Goal: Task Accomplishment & Management: Manage account settings

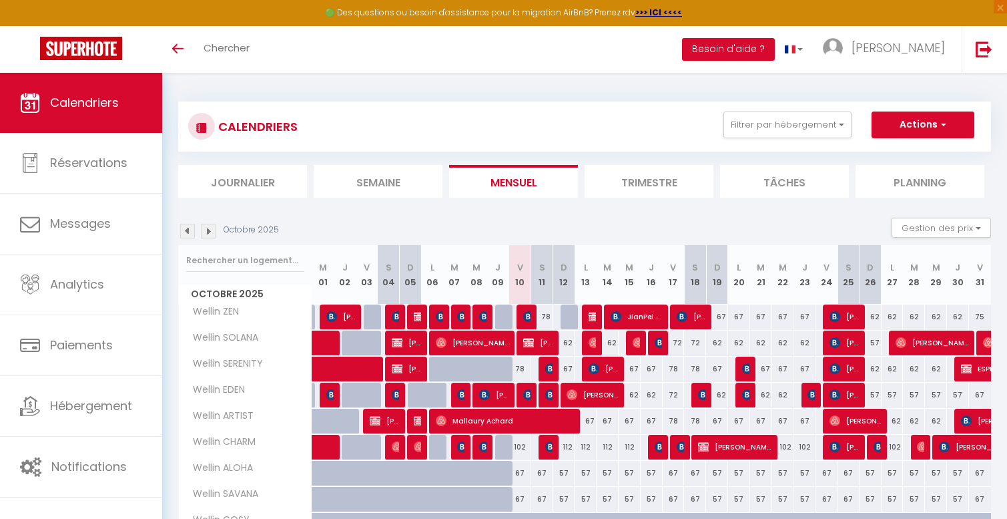
click at [750, 398] on div "62" at bounding box center [761, 394] width 22 height 25
type input "62"
type input "[DATE] Octobre 2025"
type input "Mer 22 Octobre 2025"
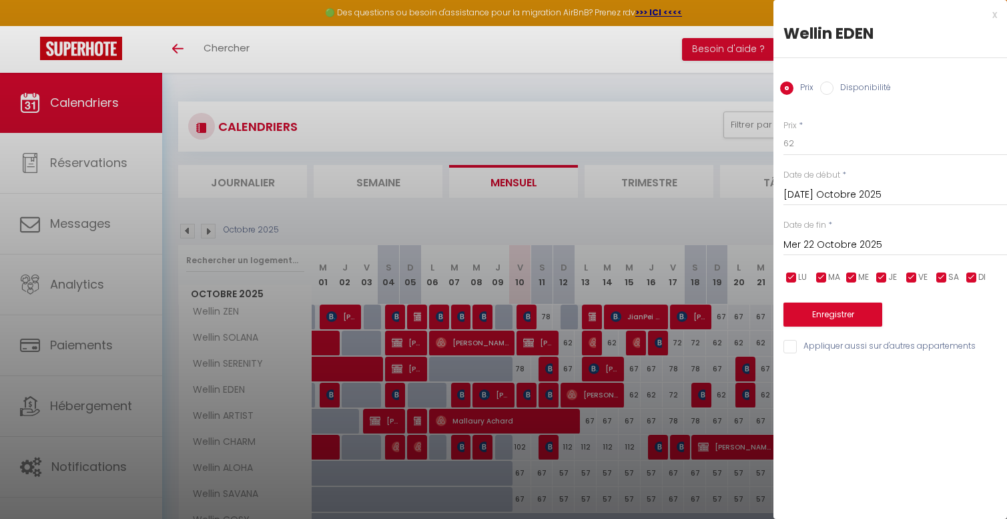
click at [748, 394] on div at bounding box center [503, 259] width 1007 height 519
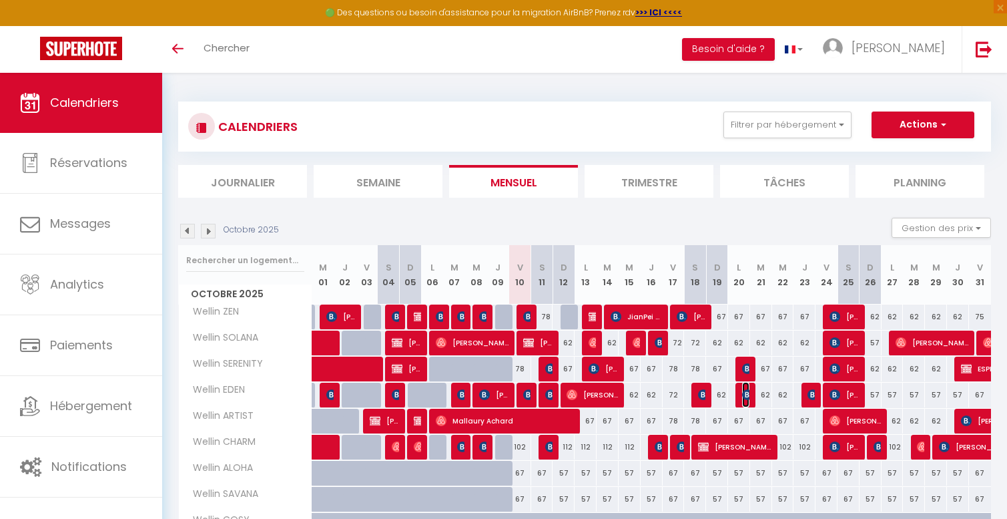
click at [747, 394] on img at bounding box center [747, 394] width 11 height 11
select select "OK"
select select "KO"
select select "0"
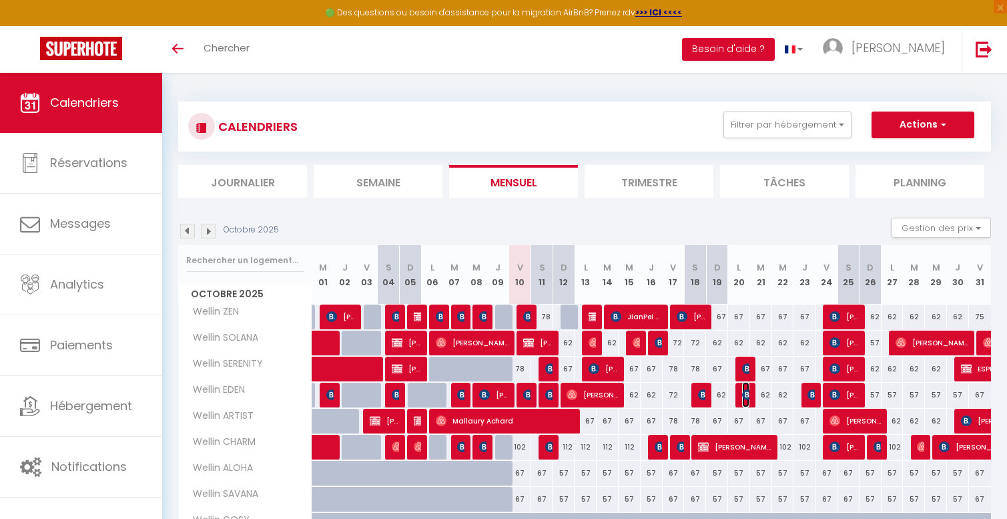
select select "1"
select select
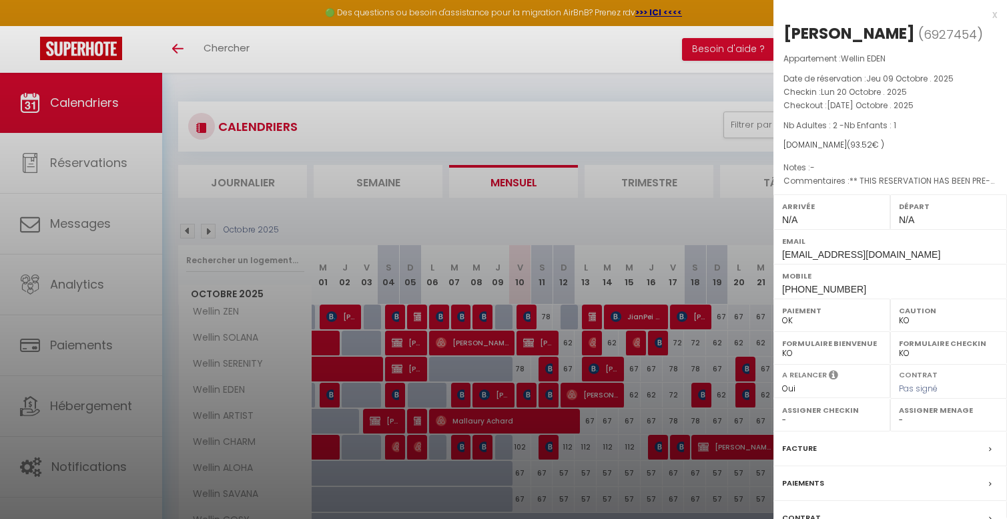
click at [747, 394] on div at bounding box center [503, 259] width 1007 height 519
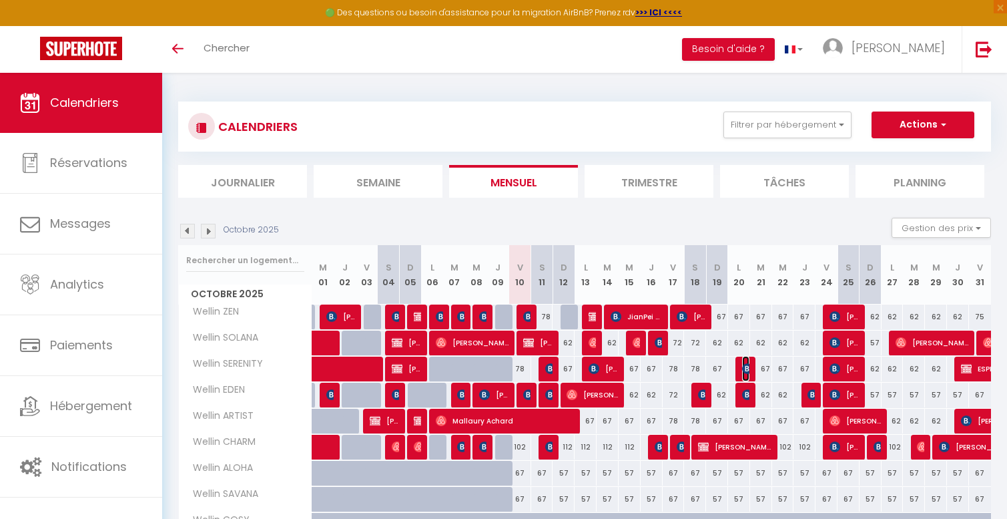
click at [747, 368] on img at bounding box center [747, 368] width 11 height 11
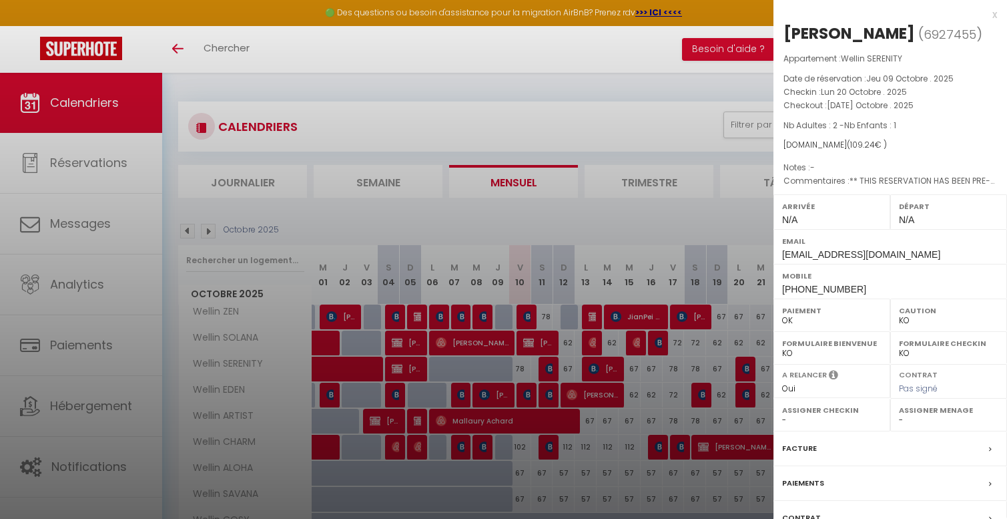
click at [746, 370] on div at bounding box center [503, 259] width 1007 height 519
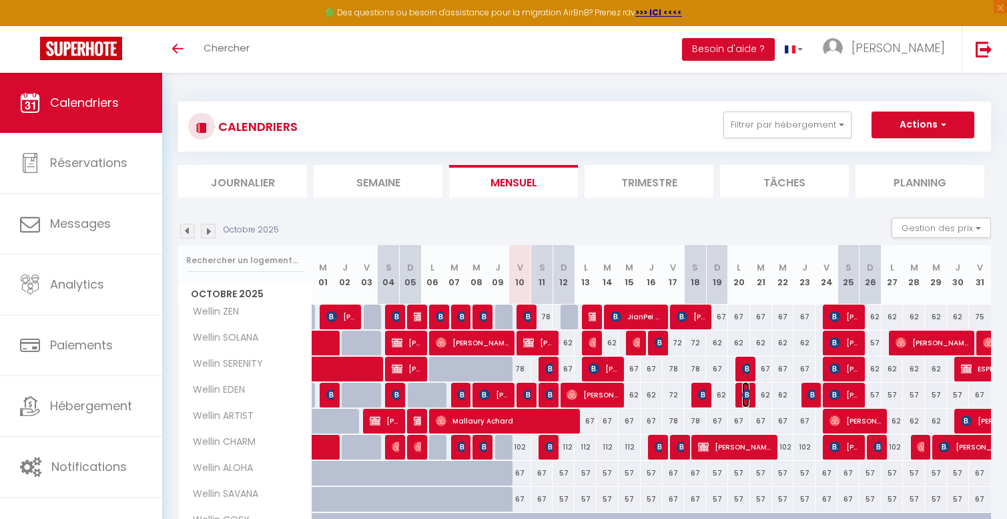
click at [744, 392] on img at bounding box center [747, 394] width 11 height 11
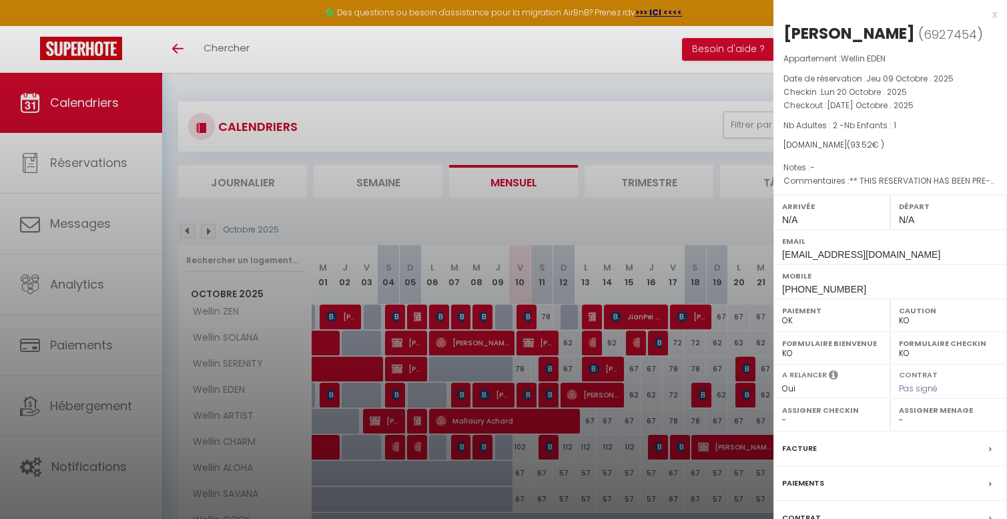
click at [745, 384] on div at bounding box center [503, 259] width 1007 height 519
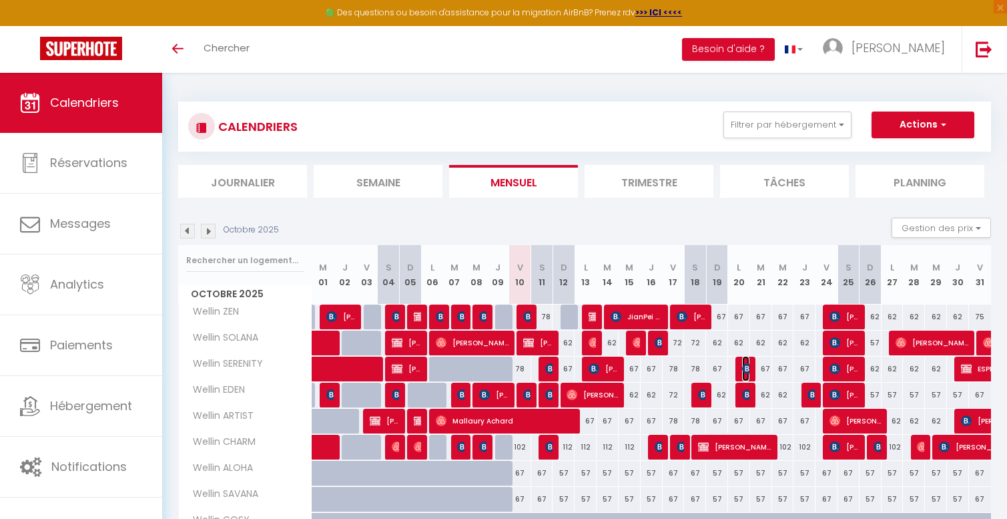
click at [745, 366] on img at bounding box center [747, 368] width 11 height 11
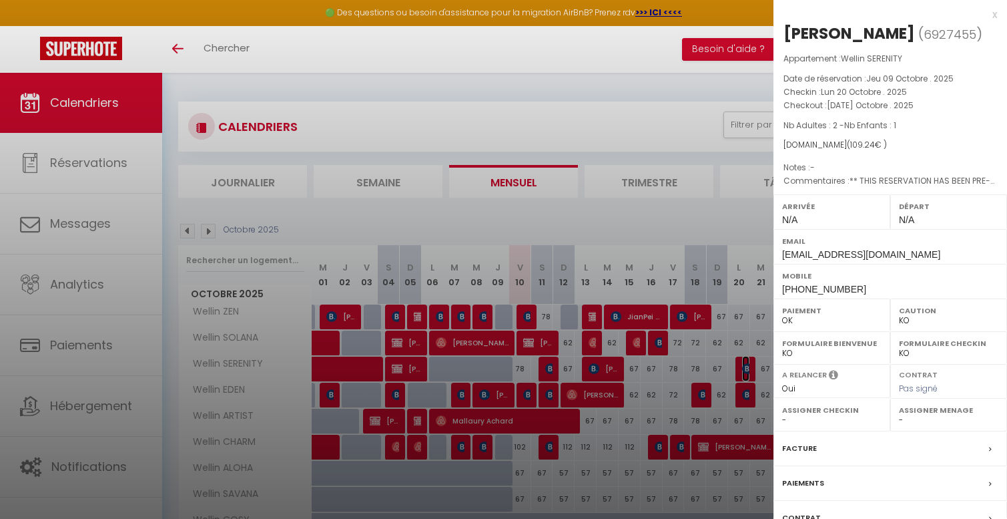
scroll to position [103, 0]
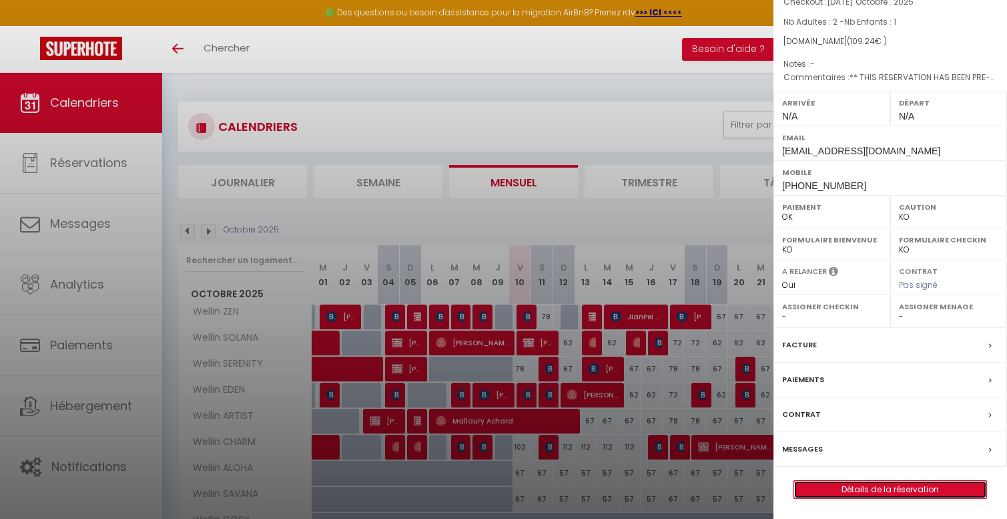
click at [844, 483] on link "Détails de la réservation" at bounding box center [890, 489] width 192 height 17
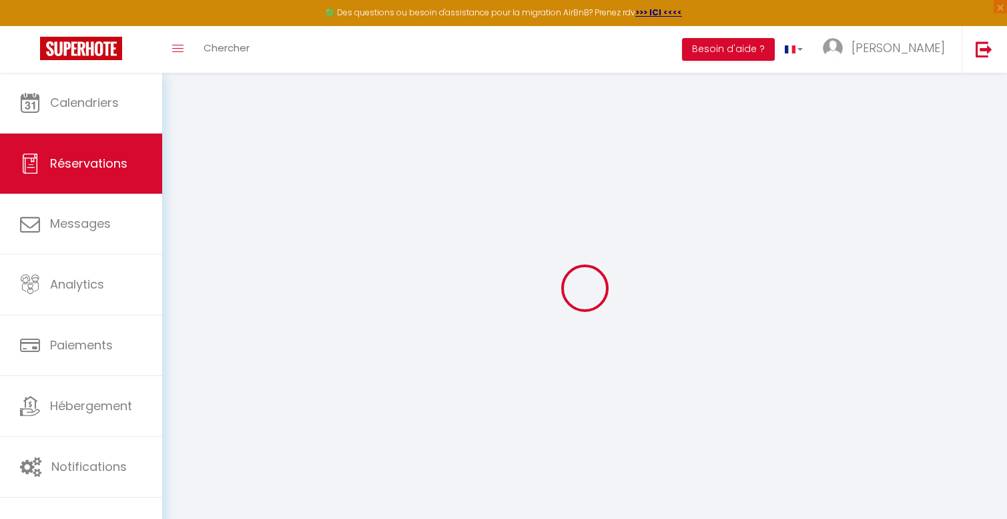
type input "[PERSON_NAME]"
type input "Ligeon"
type input "[EMAIL_ADDRESS][DOMAIN_NAME]"
type input "[PHONE_NUMBER]"
type input "."
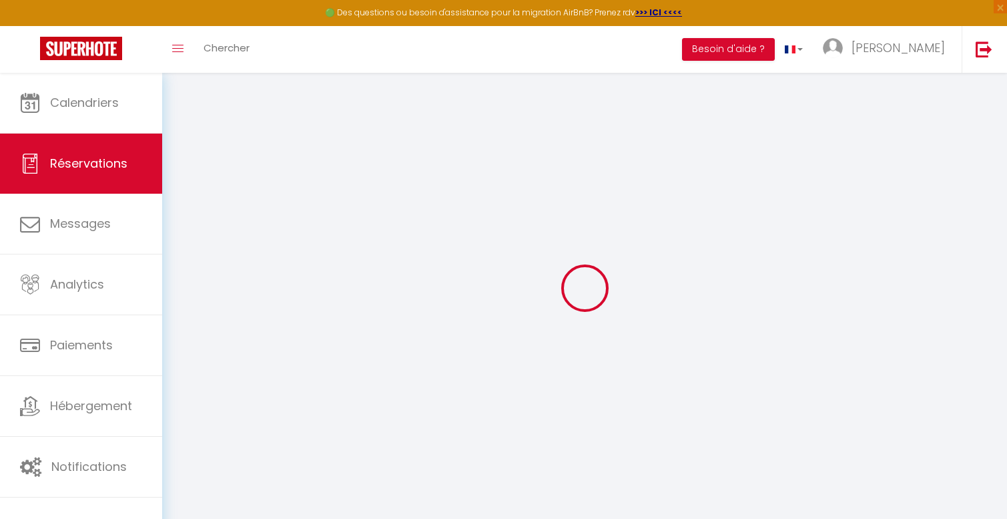
select select "FR"
type input "18.02"
type input "2.84"
select select "54276"
select select "1"
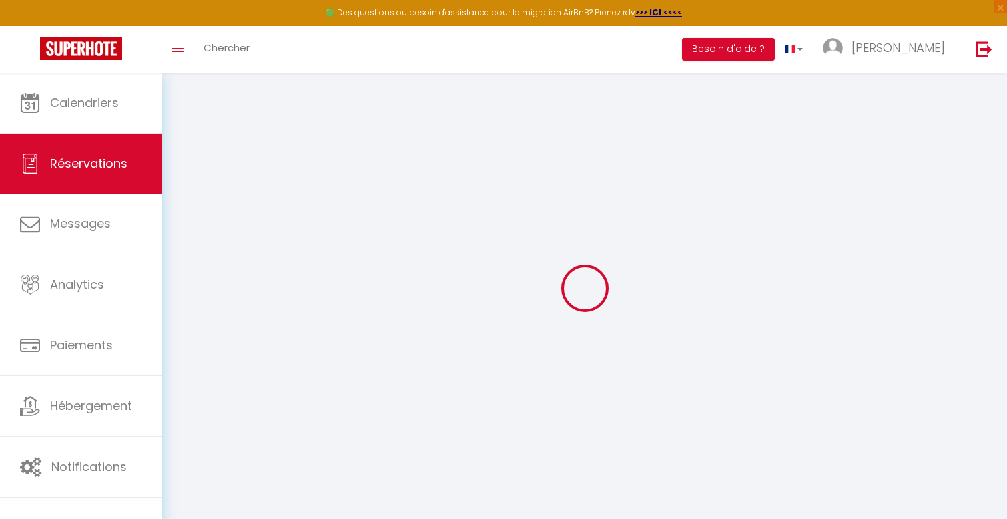
select select
type input "2"
type input "1"
select select "12"
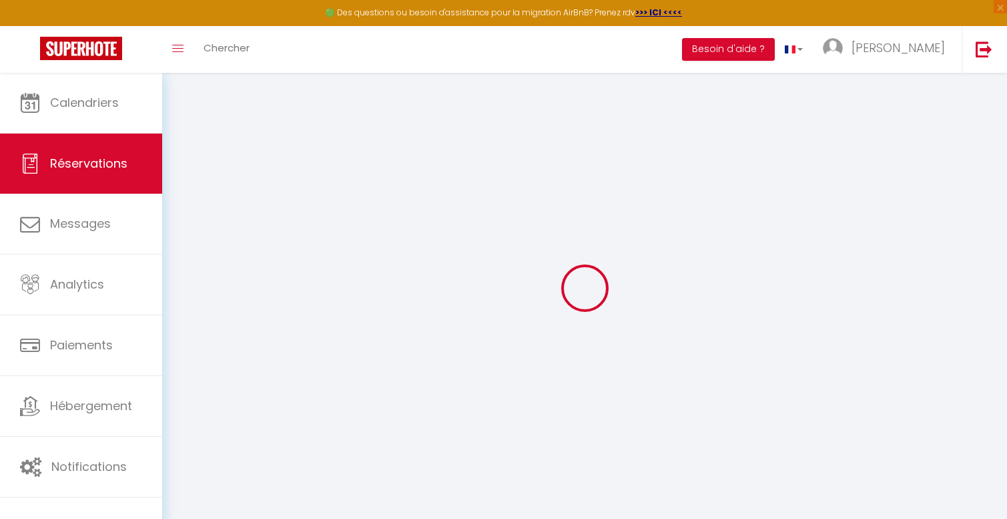
select select
type input "81"
checkbox input "false"
type input "0"
select select "2"
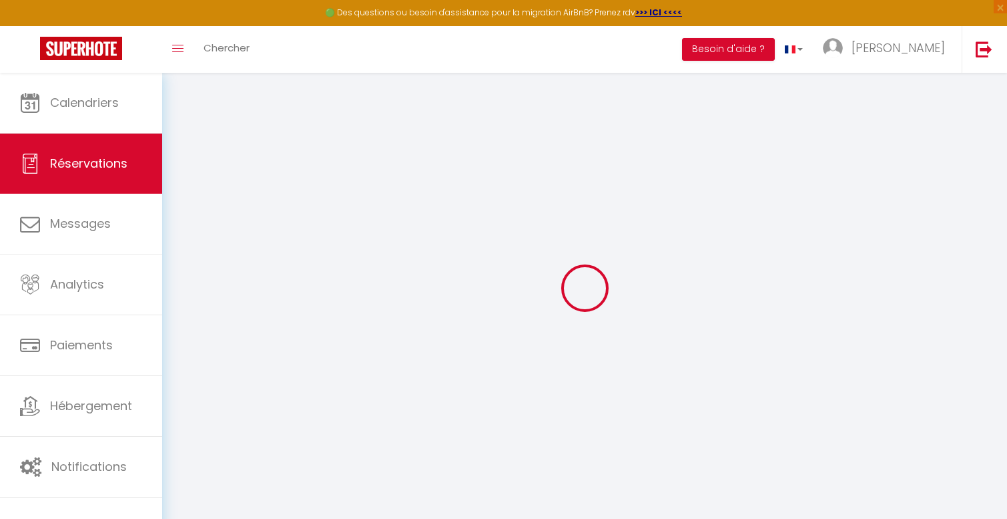
type input "0"
select select
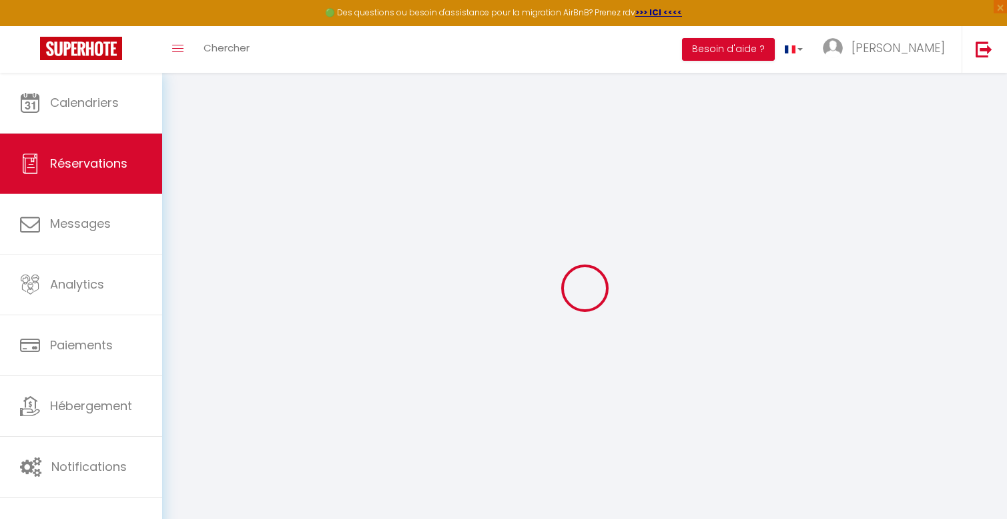
select select "14"
checkbox input "false"
select select
checkbox input "false"
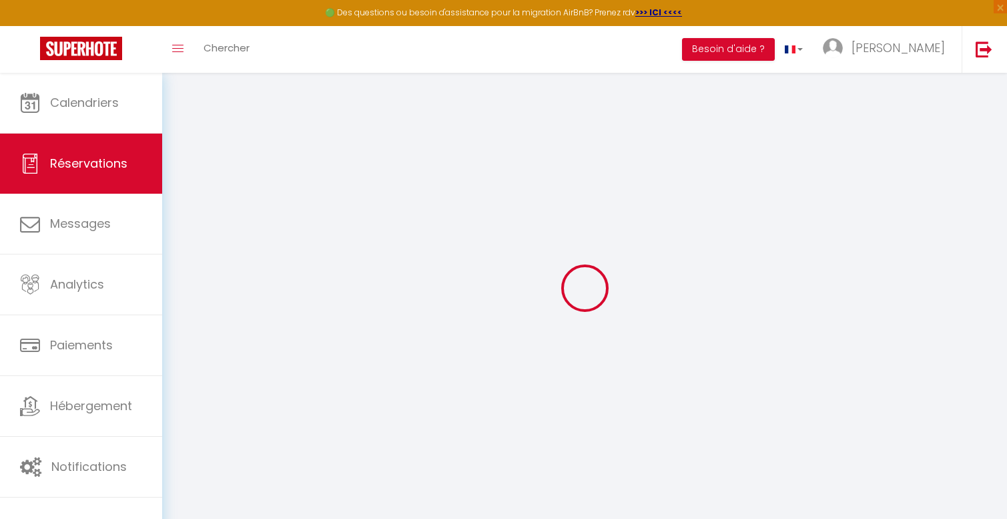
select select
checkbox input "false"
select select
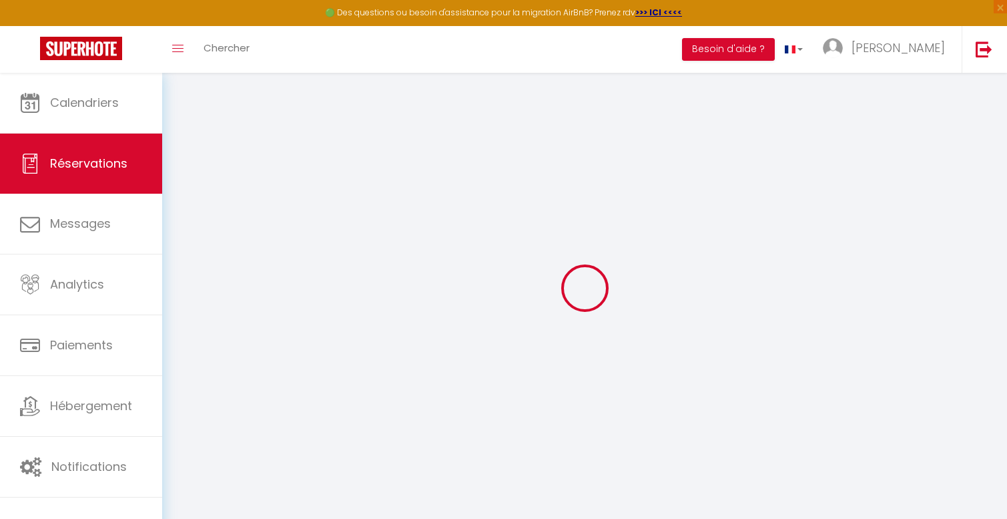
checkbox input "false"
type textarea "** THIS RESERVATION HAS BEEN PRE-PAID ** BOOKING NOTE : Payment charge is EUR 2…"
type input "25"
type input "3.24"
select select
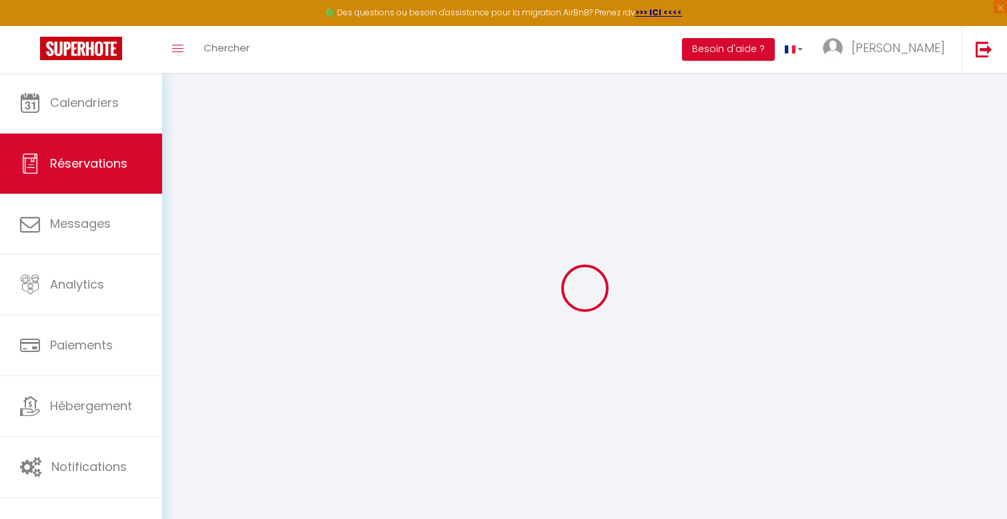
select select
checkbox input "false"
select select
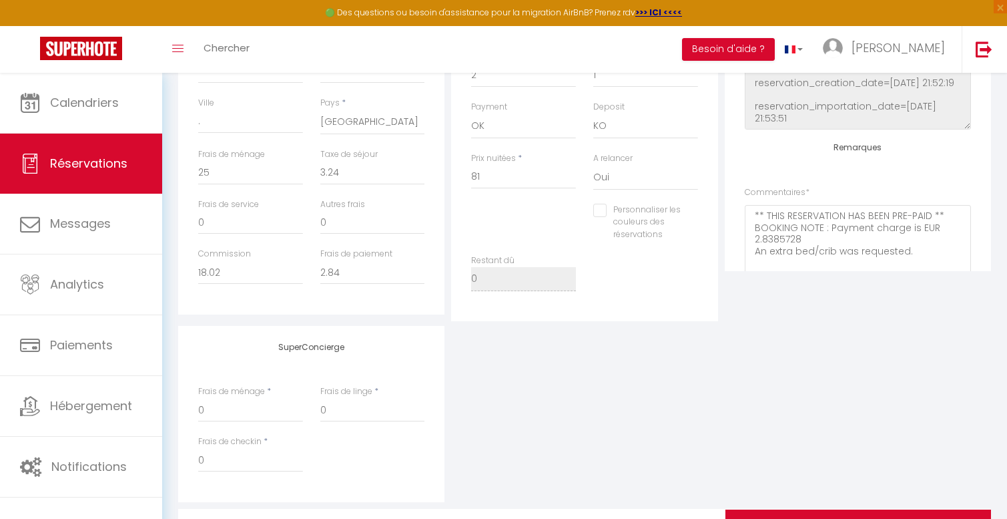
scroll to position [158, 0]
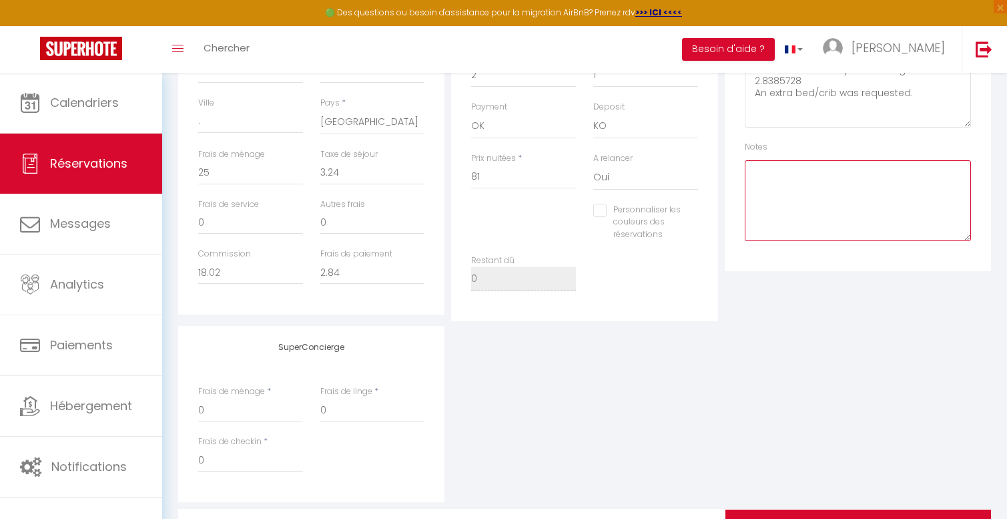
click at [818, 194] on textarea at bounding box center [858, 200] width 226 height 81
type textarea "M"
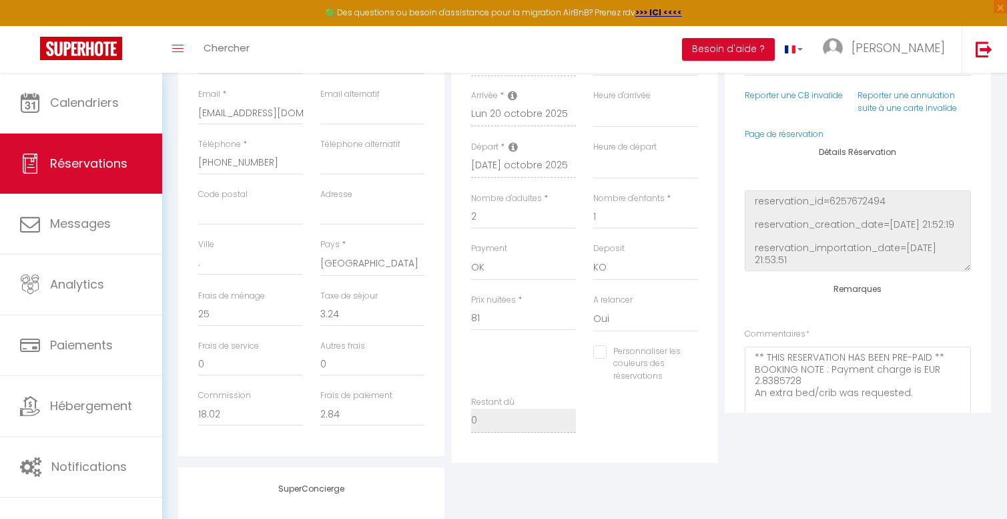
scroll to position [0, 0]
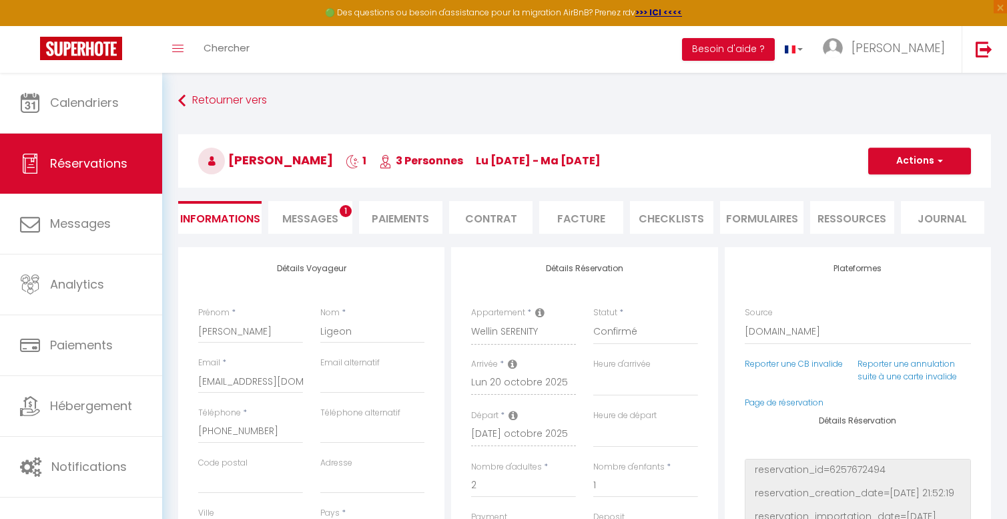
type textarea "Lit bébé"
click at [911, 151] on button "Actions" at bounding box center [919, 161] width 103 height 27
click at [890, 186] on link "Enregistrer" at bounding box center [906, 190] width 105 height 17
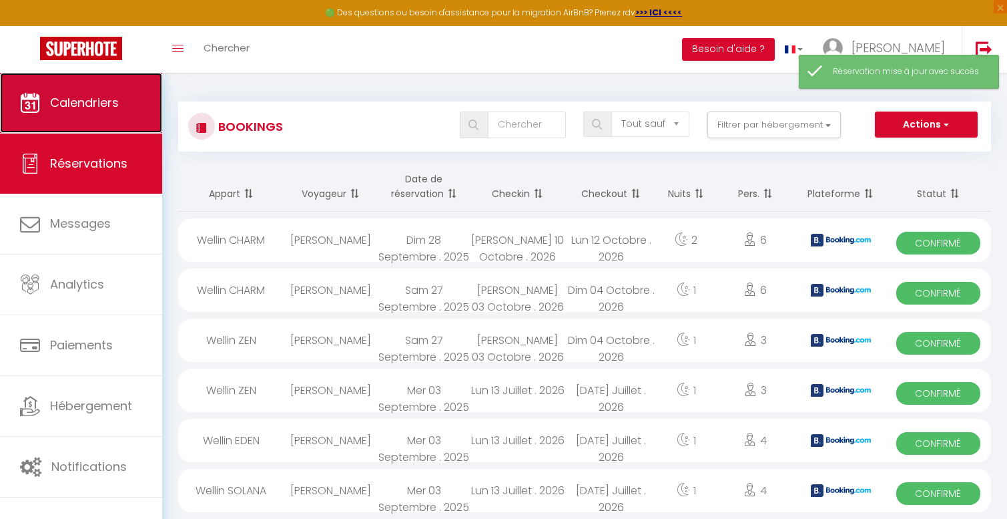
click at [60, 112] on link "Calendriers" at bounding box center [81, 103] width 162 height 60
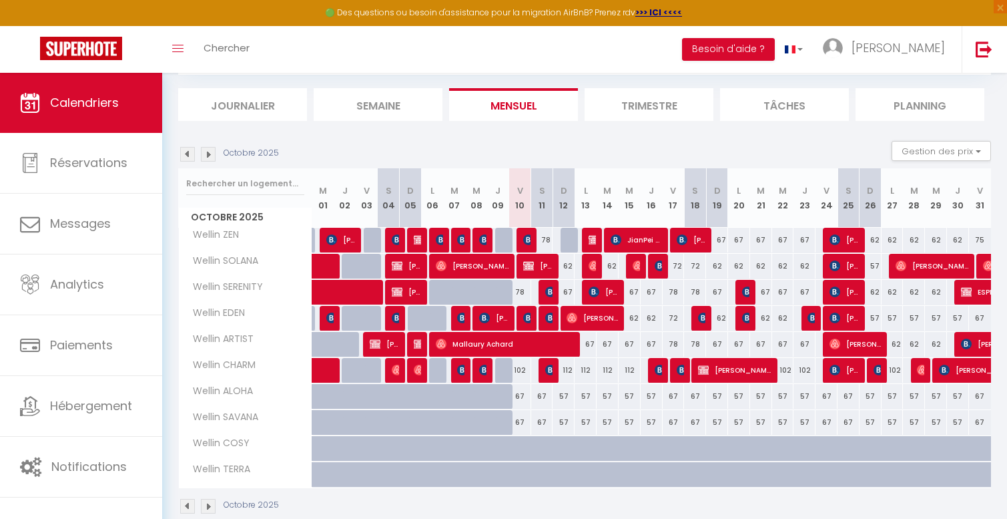
scroll to position [79, 0]
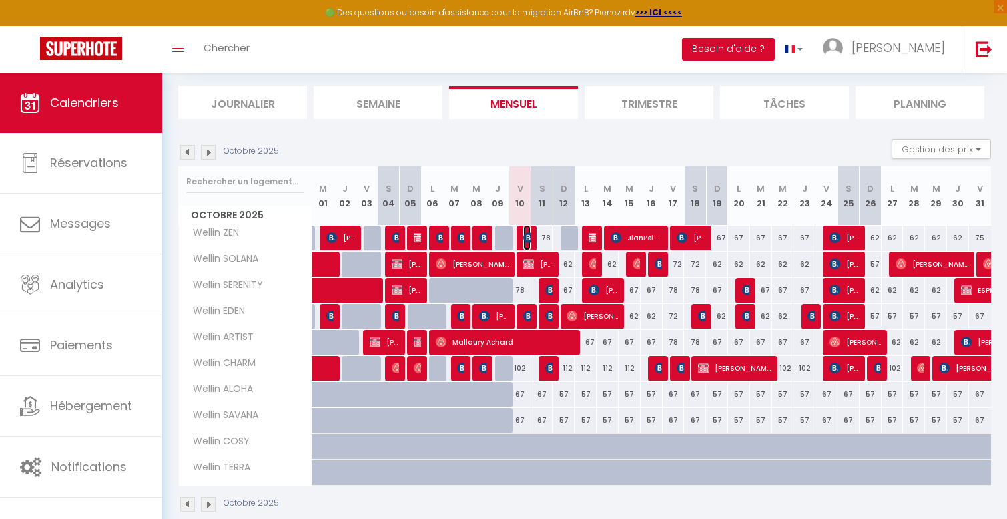
click at [527, 236] on img at bounding box center [528, 237] width 11 height 11
select select "OK"
select select "KO"
select select "0"
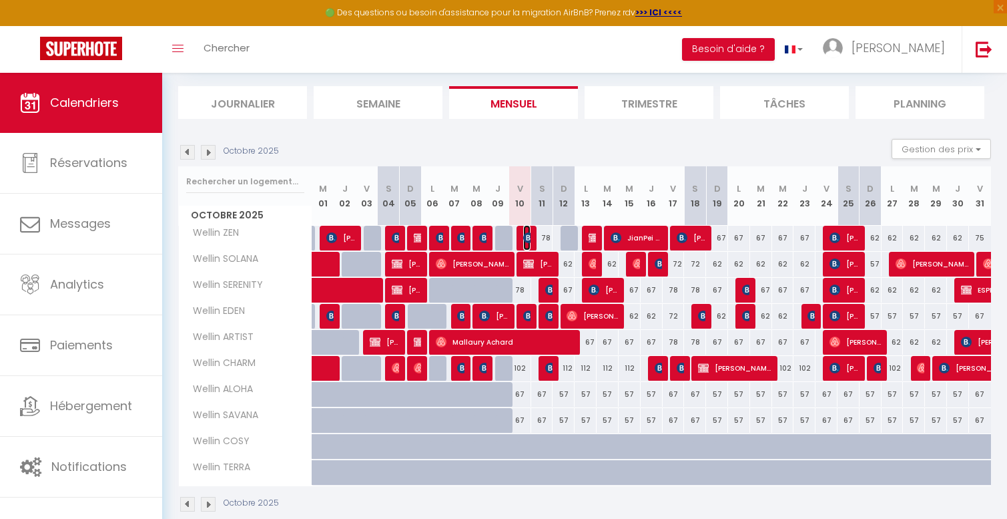
select select "1"
select select
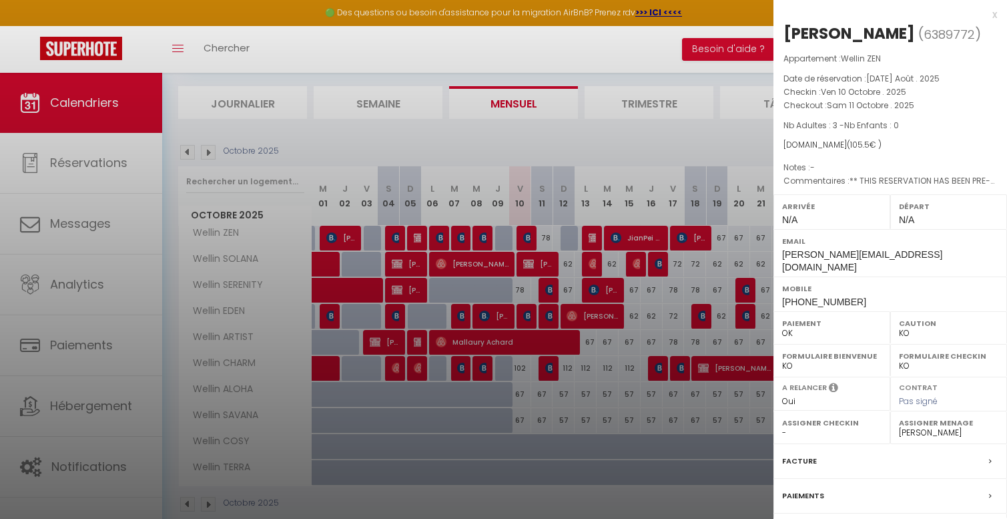
click at [527, 236] on div at bounding box center [503, 259] width 1007 height 519
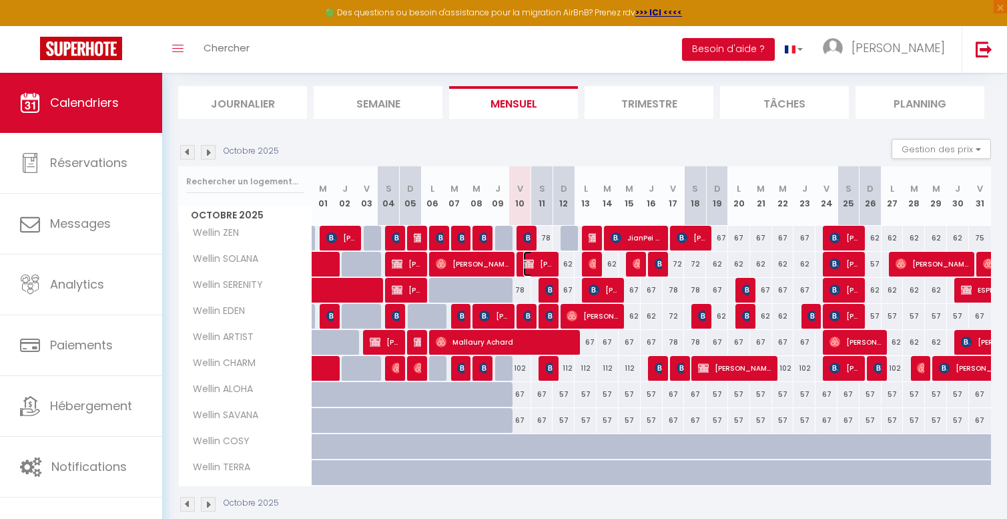
click at [527, 261] on img at bounding box center [528, 263] width 11 height 11
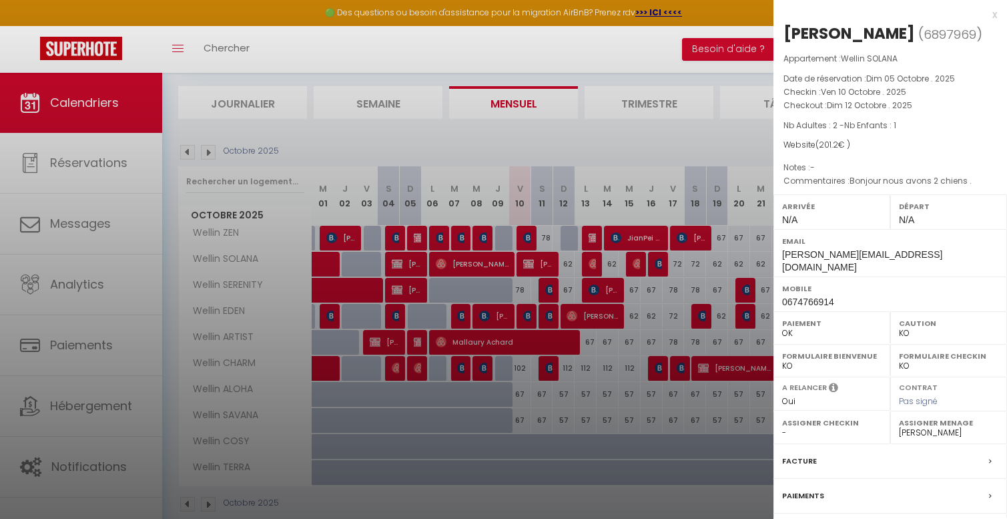
click at [527, 261] on div at bounding box center [503, 259] width 1007 height 519
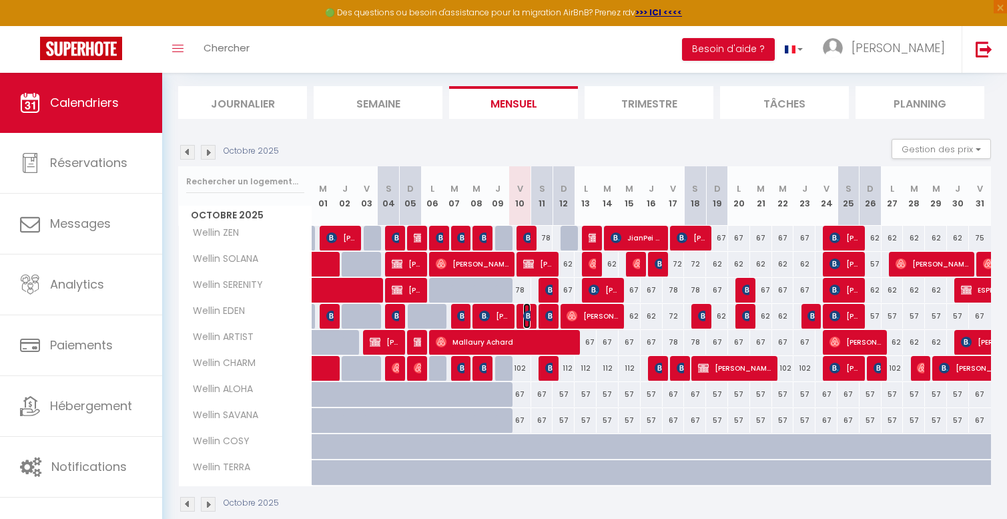
click at [525, 313] on img at bounding box center [528, 315] width 11 height 11
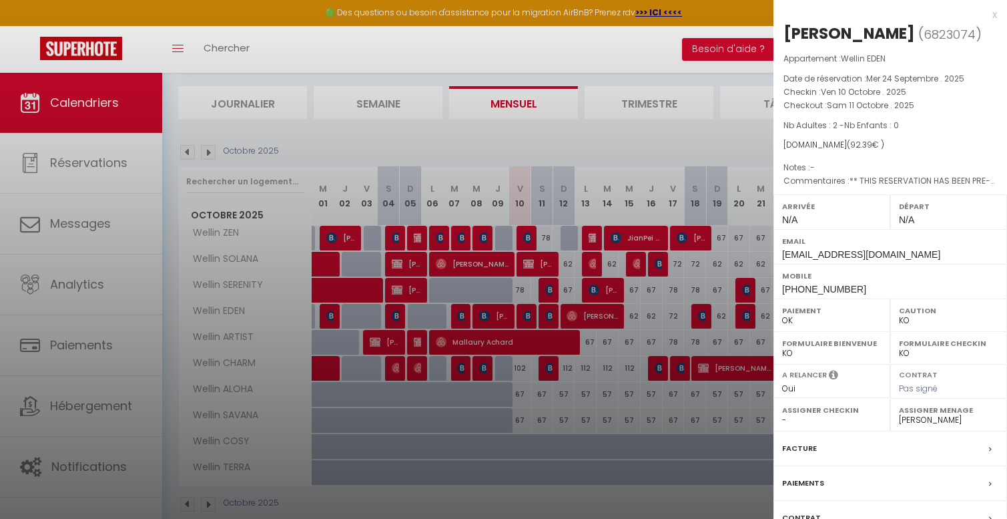
click at [525, 313] on div at bounding box center [503, 259] width 1007 height 519
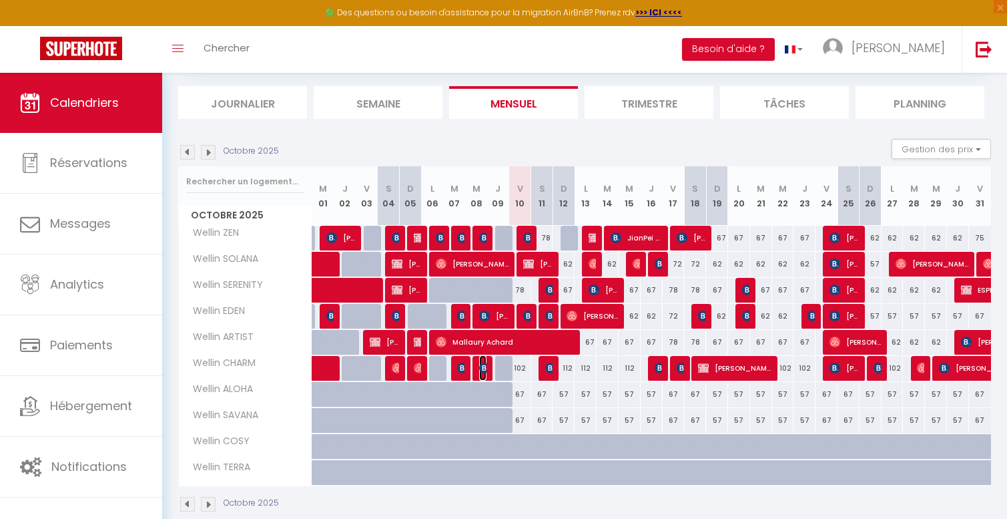
click at [482, 367] on img at bounding box center [484, 367] width 11 height 11
select select "42801"
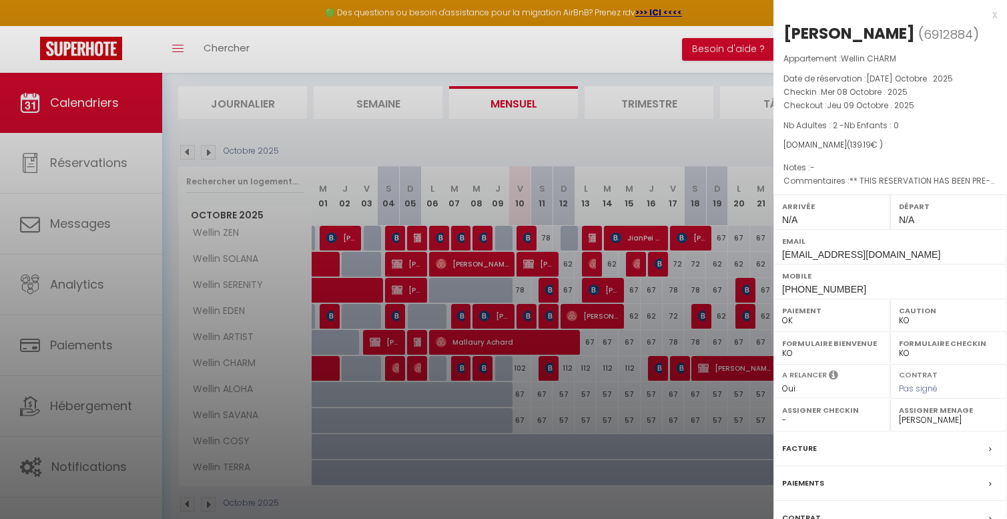
click at [482, 368] on div at bounding box center [503, 259] width 1007 height 519
